Goal: Task Accomplishment & Management: Complete application form

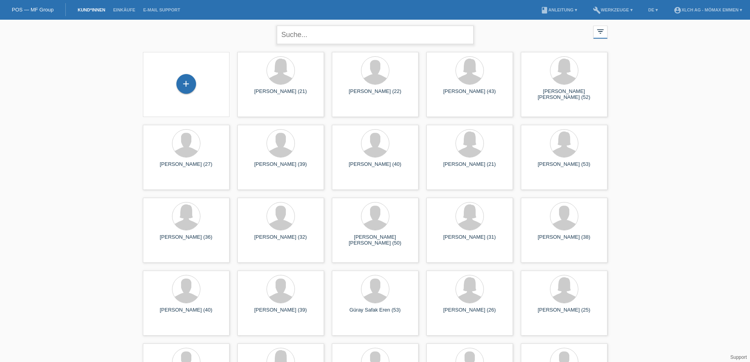
click at [314, 34] on input "text" at bounding box center [375, 35] width 197 height 19
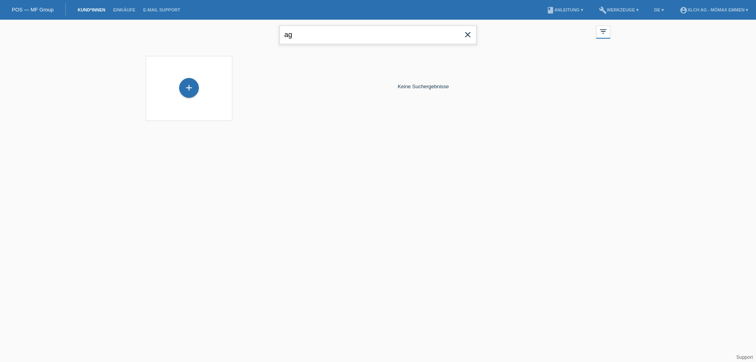
type input "a"
click at [311, 35] on input "text" at bounding box center [378, 35] width 197 height 19
type input "A"
type input "I"
type input "S"
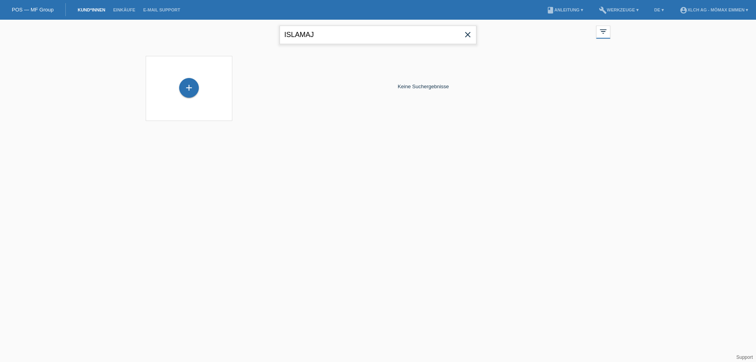
type input "ISLAMAJ"
click at [196, 90] on div "+" at bounding box center [189, 88] width 20 height 20
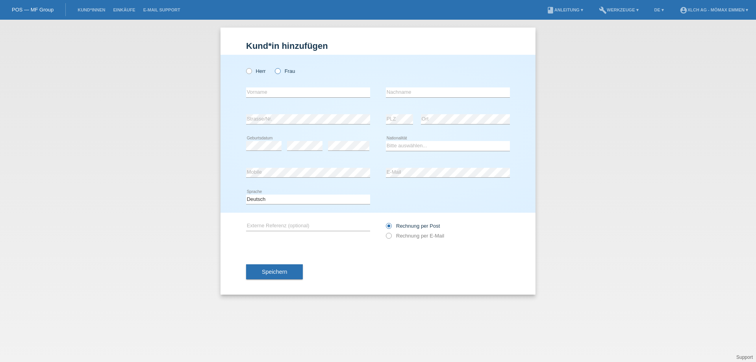
click at [274, 67] on icon at bounding box center [274, 67] width 0 height 0
click at [276, 72] on input "Frau" at bounding box center [277, 70] width 5 height 5
radio input "true"
click at [298, 94] on input "text" at bounding box center [308, 92] width 124 height 10
type input "Ardita"
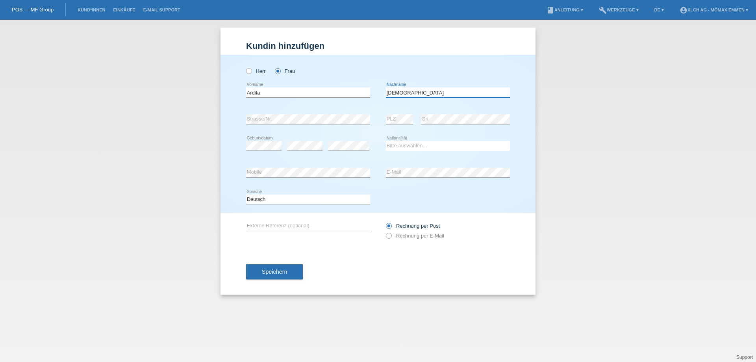
type input "Islamaj"
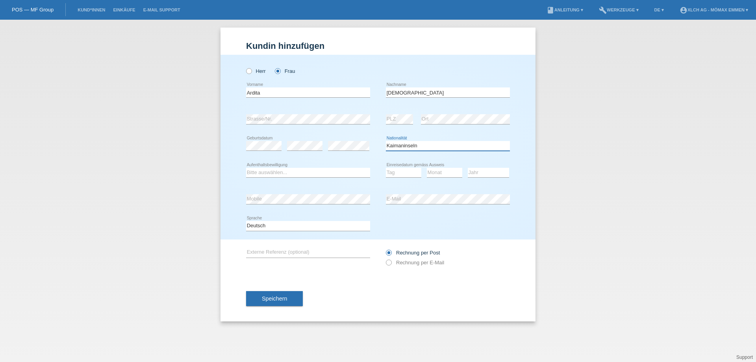
click at [432, 144] on select "Bitte auswählen... Schweiz Deutschland Liechtenstein Österreich ------------ Af…" at bounding box center [448, 145] width 124 height 9
select select "XK"
click at [386, 141] on select "Bitte auswählen... Schweiz Deutschland Liechtenstein Österreich ------------ Af…" at bounding box center [448, 145] width 124 height 9
click at [300, 172] on select "Bitte auswählen... C B B - Flüchtlingsstatus Andere" at bounding box center [308, 172] width 124 height 9
select select "C"
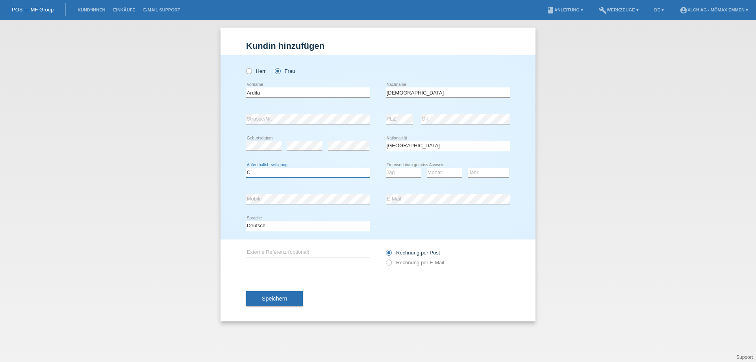
click at [246, 168] on select "Bitte auswählen... C B B - Flüchtlingsstatus Andere" at bounding box center [308, 172] width 124 height 9
click at [395, 174] on select "Tag 01 02 03 04 05 06 07 08 09 10 11" at bounding box center [403, 172] width 35 height 9
select select "16"
click at [386, 168] on select "Tag 01 02 03 04 05 06 07 08 09 10 11" at bounding box center [403, 172] width 35 height 9
select select "12"
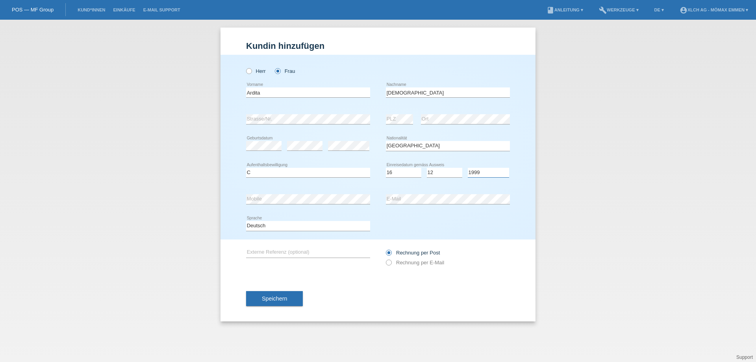
select select "1992"
click at [404, 262] on label "Rechnung per E-Mail" at bounding box center [415, 262] width 58 height 6
click at [391, 262] on input "Rechnung per E-Mail" at bounding box center [388, 264] width 5 height 10
radio input "true"
click at [299, 299] on button "Speichern" at bounding box center [274, 298] width 57 height 15
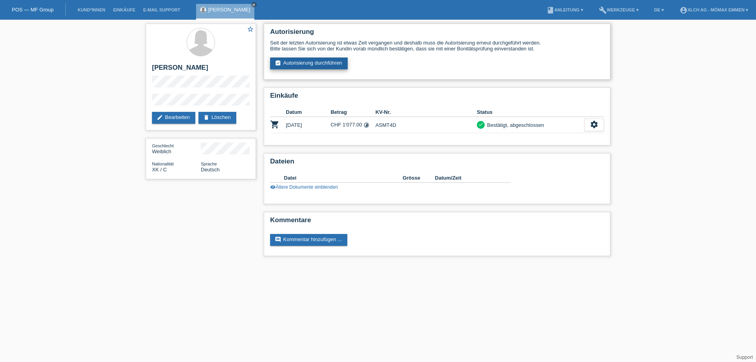
click at [303, 64] on link "assignment_turned_in Autorisierung durchführen" at bounding box center [309, 63] width 78 height 12
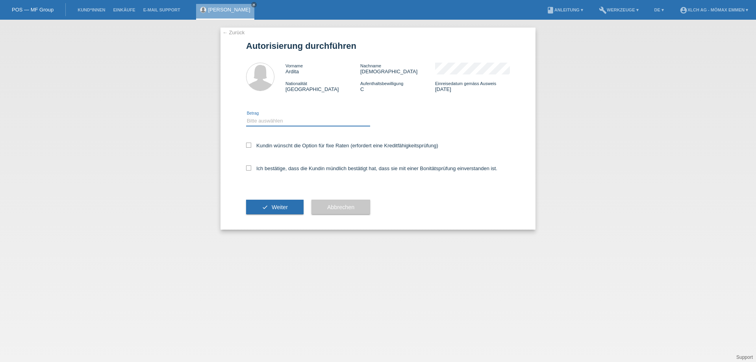
click at [268, 120] on select "Bitte auswählen CHF 1.00 - CHF 499.00 CHF 500.00 - CHF 1'999.00 CHF 2'000.00 - …" at bounding box center [308, 120] width 124 height 9
select select "2"
click at [246, 116] on select "Bitte auswählen CHF 1.00 - CHF 499.00 CHF 500.00 - CHF 1'999.00 CHF 2'000.00 - …" at bounding box center [308, 120] width 124 height 9
click at [281, 147] on label "Kundin wünscht die Option für fixe Raten (erfordert eine Kreditfähigkeitsprüfun…" at bounding box center [342, 146] width 192 height 6
click at [251, 147] on input "Kundin wünscht die Option für fixe Raten (erfordert eine Kreditfähigkeitsprüfun…" at bounding box center [248, 145] width 5 height 5
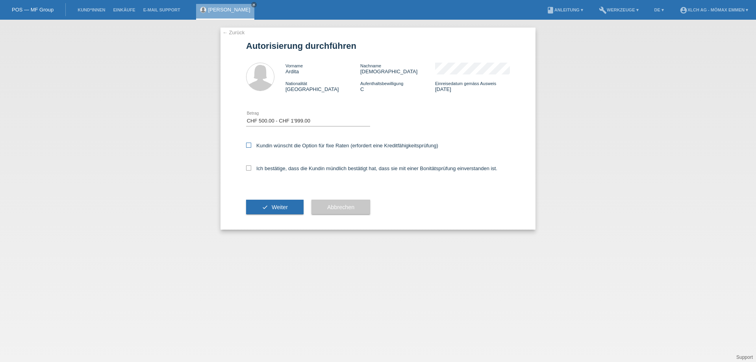
checkbox input "true"
click at [281, 168] on label "Ich bestätige, dass die Kundin mündlich bestätigt hat, dass sie mit einer Bonit…" at bounding box center [371, 168] width 251 height 6
click at [251, 168] on input "Ich bestätige, dass die Kundin mündlich bestätigt hat, dass sie mit einer Bonit…" at bounding box center [248, 167] width 5 height 5
checkbox input "true"
click at [285, 210] on span "Weiter" at bounding box center [280, 207] width 16 height 6
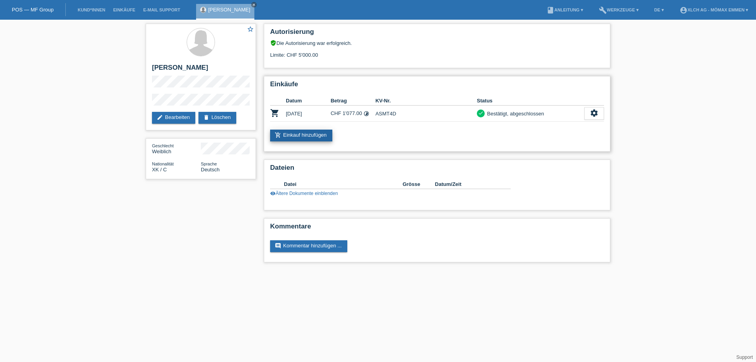
click at [315, 134] on link "add_shopping_cart Einkauf hinzufügen" at bounding box center [301, 136] width 62 height 12
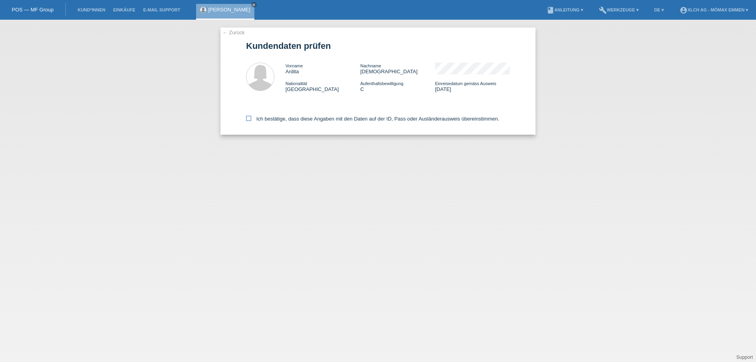
click at [248, 118] on icon at bounding box center [248, 118] width 5 height 5
click at [248, 118] on input "Ich bestätige, dass diese Angaben mit den Daten auf der ID, Pass oder Ausländer…" at bounding box center [248, 118] width 5 height 5
checkbox input "true"
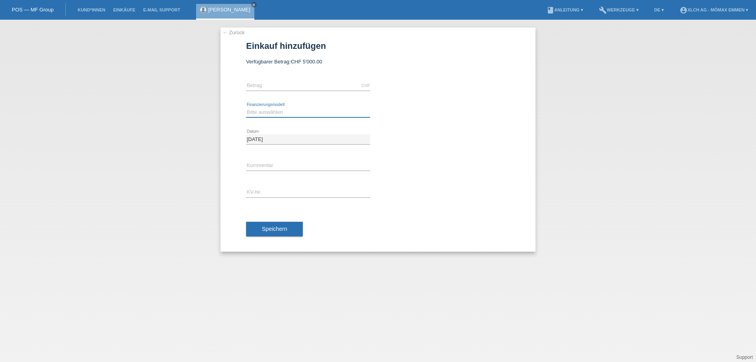
click at [252, 109] on select "Bitte auswählen Kauf auf Rechnung mit Teilzahlungsoption Fixe Raten - Zinsübern…" at bounding box center [308, 111] width 124 height 9
select select "113"
click at [246, 107] on select "Bitte auswählen Kauf auf Rechnung mit Teilzahlungsoption Fixe Raten - Zinsübern…" at bounding box center [308, 111] width 124 height 9
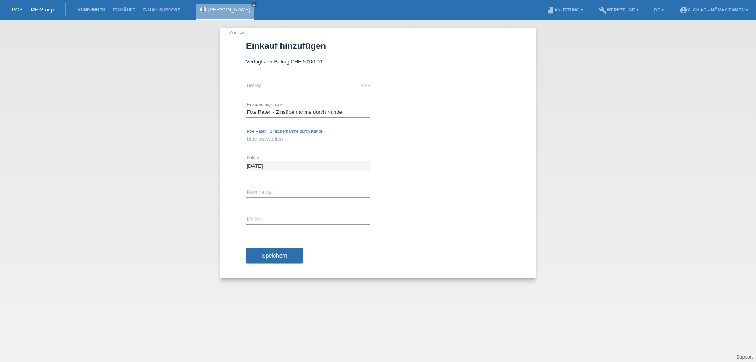
click at [261, 140] on select "Bitte auswählen 6 Raten 12 Raten 24 Raten 36 Raten" at bounding box center [308, 138] width 124 height 9
select select "325"
click at [246, 134] on select "Bitte auswählen 6 Raten 12 Raten 24 Raten 36 Raten" at bounding box center [308, 138] width 124 height 9
click at [265, 84] on input "text" at bounding box center [308, 86] width 124 height 10
type input "946.10"
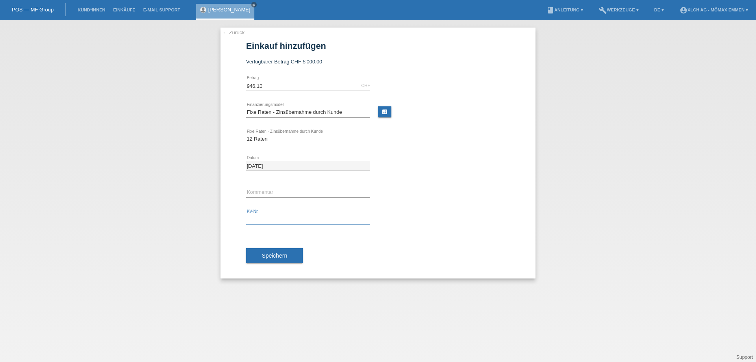
drag, startPoint x: 303, startPoint y: 215, endPoint x: 308, endPoint y: 213, distance: 5.4
click at [303, 215] on input "text" at bounding box center [308, 219] width 124 height 10
click at [300, 190] on input "text" at bounding box center [308, 192] width 124 height 10
type input "2GPF"
click at [278, 218] on input "text" at bounding box center [308, 219] width 124 height 10
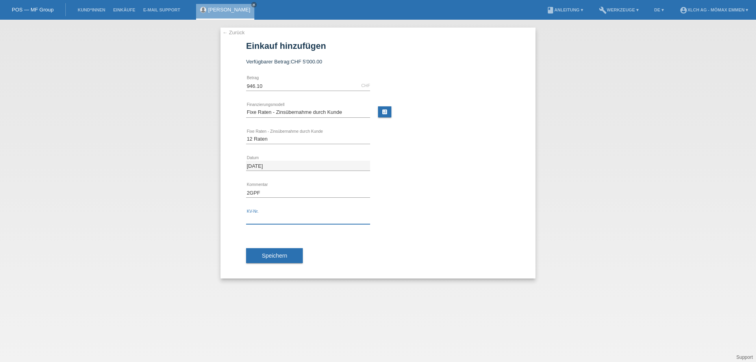
paste input "EIN3VF"
type input "EIN3VF"
click at [281, 136] on select "Bitte auswählen 6 Raten 12 Raten 24 Raten 36 Raten" at bounding box center [308, 138] width 124 height 9
select select "326"
click at [246, 134] on select "Bitte auswählen 6 Raten 12 Raten 24 Raten 36 Raten" at bounding box center [308, 138] width 124 height 9
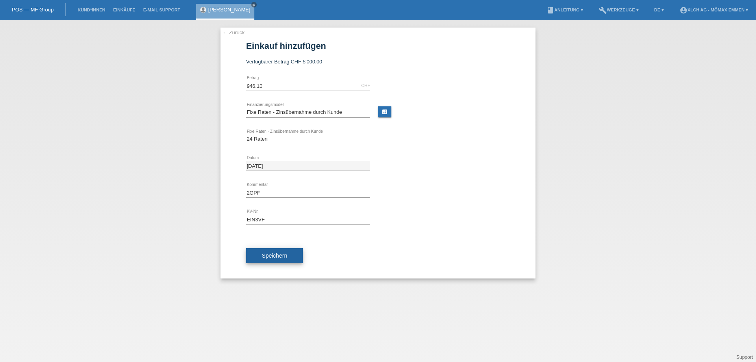
click at [276, 255] on span "Speichern" at bounding box center [274, 255] width 25 height 6
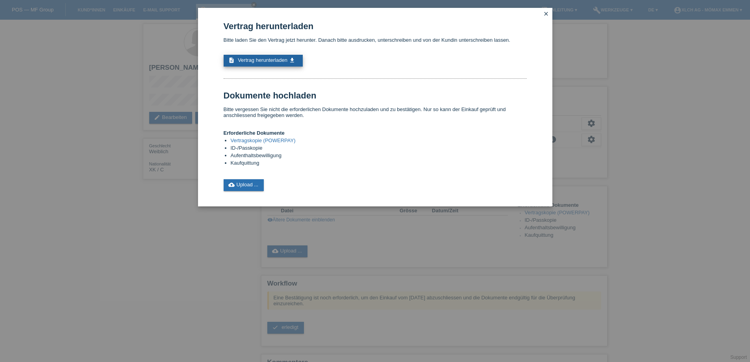
click at [284, 63] on span "Vertrag herunterladen" at bounding box center [263, 60] width 50 height 6
click at [257, 183] on link "cloud_upload Upload ..." at bounding box center [244, 185] width 41 height 12
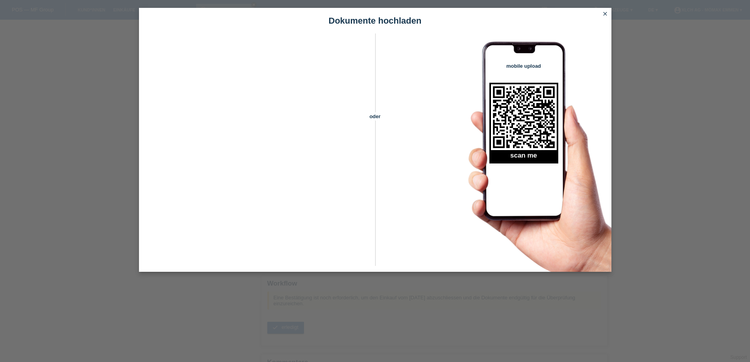
click at [608, 16] on icon "close" at bounding box center [605, 14] width 6 height 6
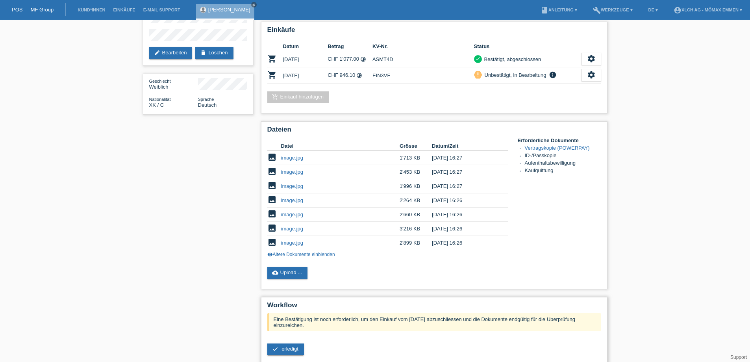
scroll to position [130, 0]
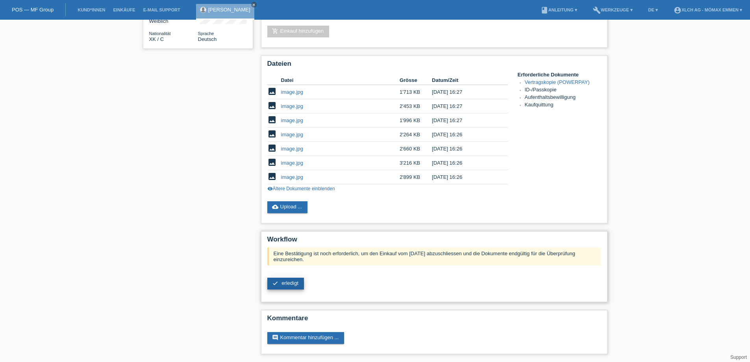
click at [295, 281] on span "erledigt" at bounding box center [289, 283] width 17 height 6
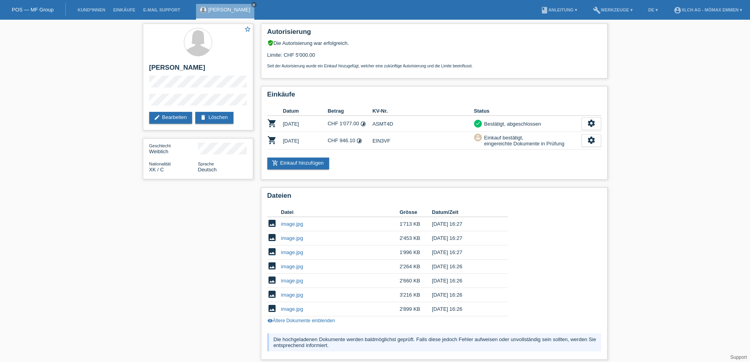
scroll to position [57, 0]
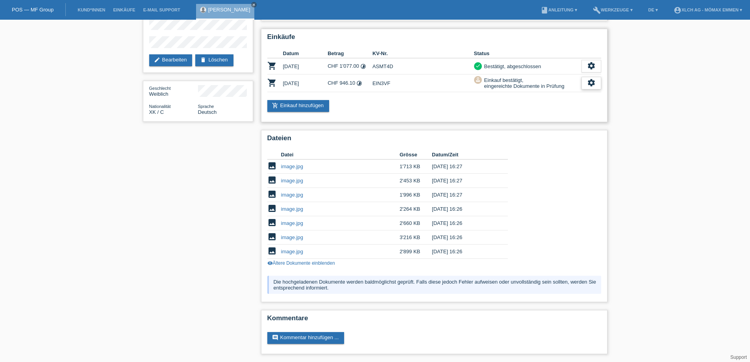
click at [588, 84] on icon "settings" at bounding box center [591, 82] width 9 height 9
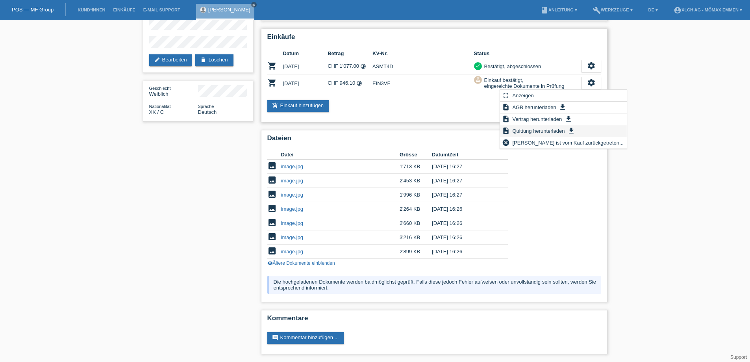
click at [535, 130] on span "Quittung herunterladen" at bounding box center [538, 130] width 55 height 9
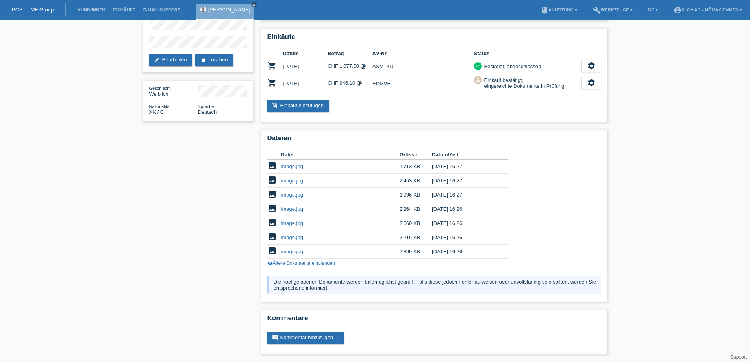
click at [713, 255] on div "star_border [PERSON_NAME] edit Bearbeiten delete Löschen Geschlecht Weiblich Na…" at bounding box center [375, 162] width 750 height 400
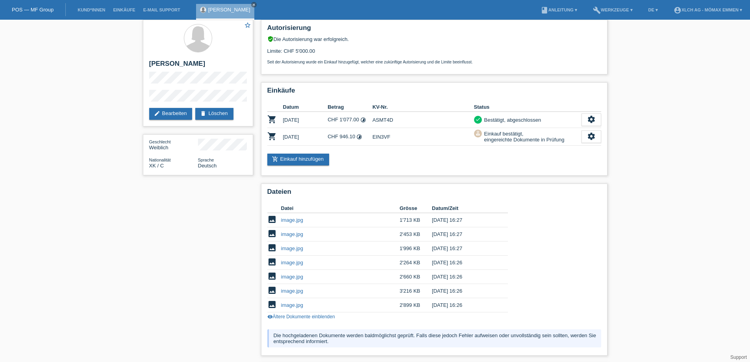
scroll to position [0, 0]
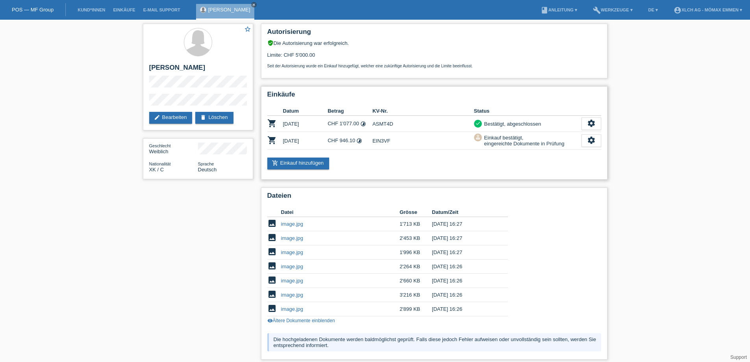
drag, startPoint x: 372, startPoint y: 142, endPoint x: 390, endPoint y: 139, distance: 17.6
click at [390, 139] on td "EIN3VF" at bounding box center [423, 141] width 102 height 18
copy td "EIN3VF"
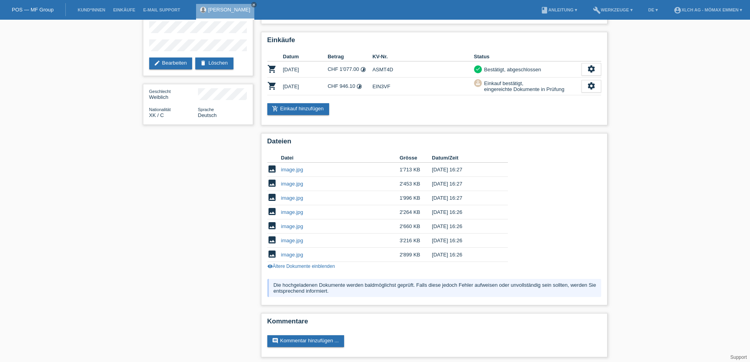
scroll to position [57, 0]
